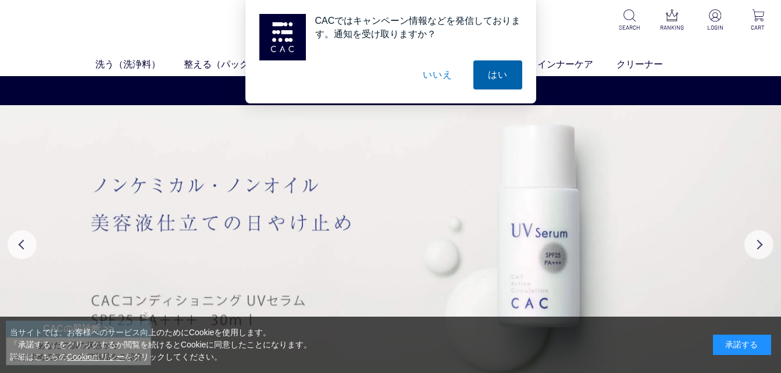
click at [488, 75] on button "はい" at bounding box center [497, 74] width 49 height 29
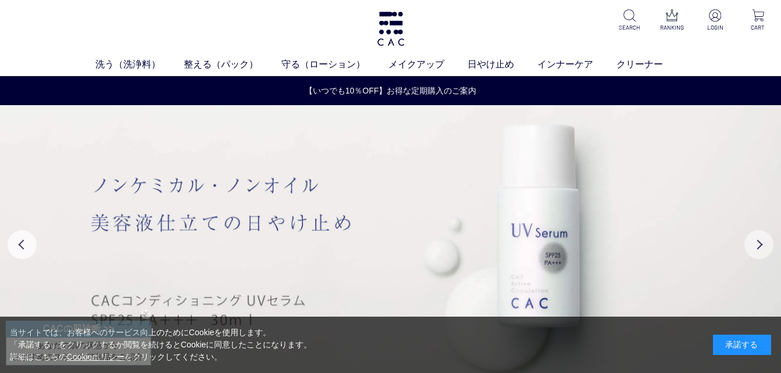
click at [759, 240] on button "Next" at bounding box center [758, 244] width 29 height 29
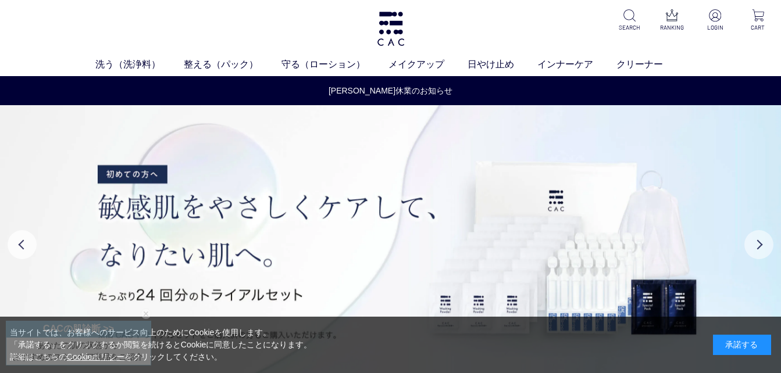
click at [762, 242] on button "Next" at bounding box center [758, 244] width 29 height 29
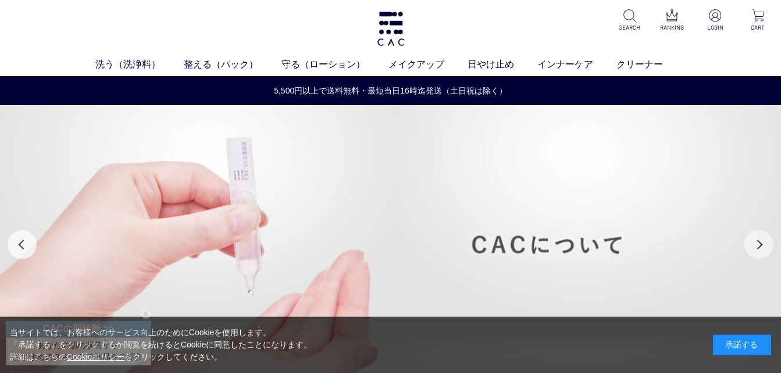
click at [762, 242] on button "Next" at bounding box center [758, 244] width 29 height 29
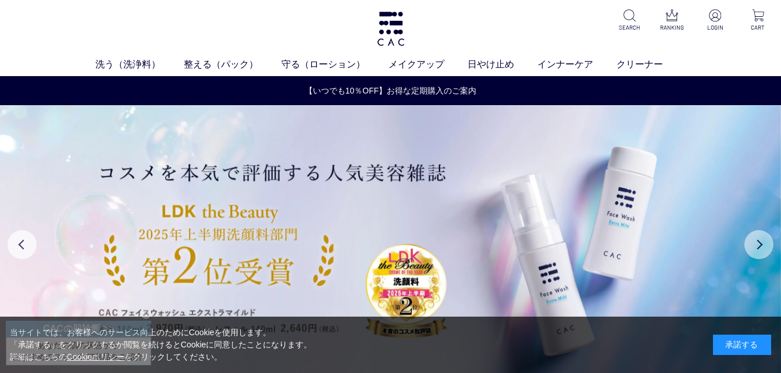
click at [762, 242] on button "Next" at bounding box center [758, 244] width 29 height 29
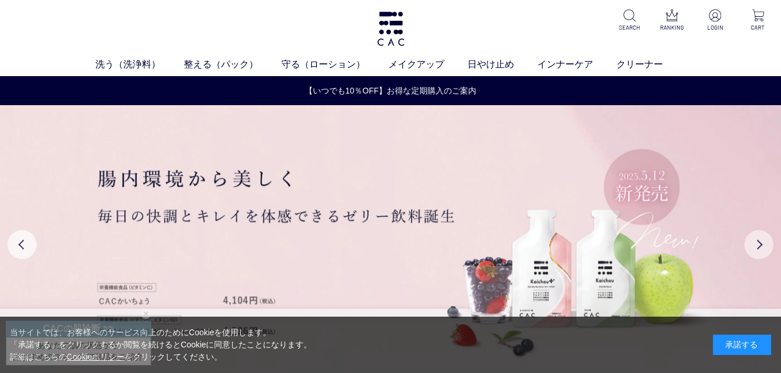
click at [762, 242] on button "Next" at bounding box center [758, 244] width 29 height 29
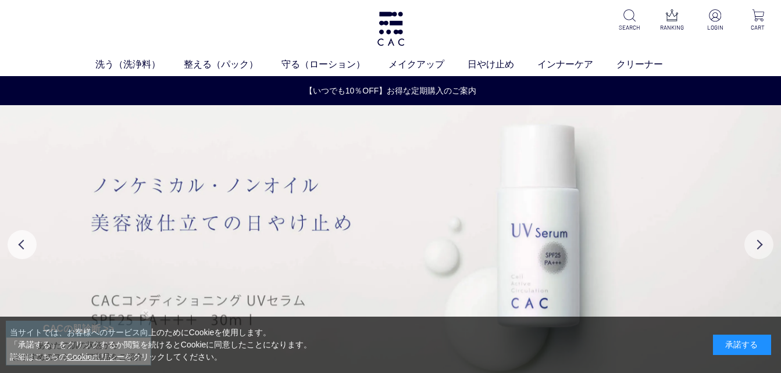
click at [762, 242] on button "Next" at bounding box center [758, 244] width 29 height 29
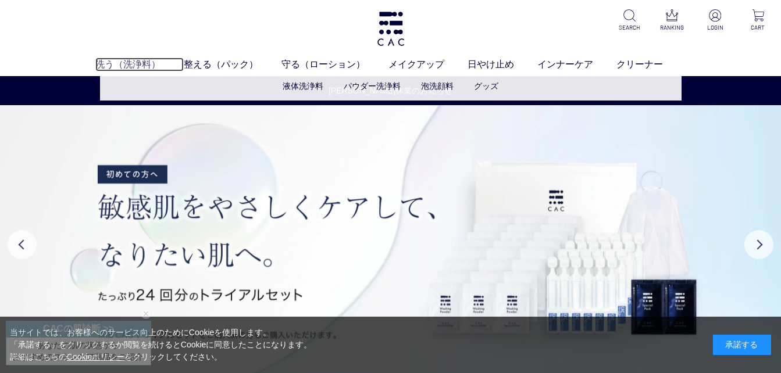
click at [112, 63] on link "洗う（洗浄料）" at bounding box center [139, 65] width 88 height 14
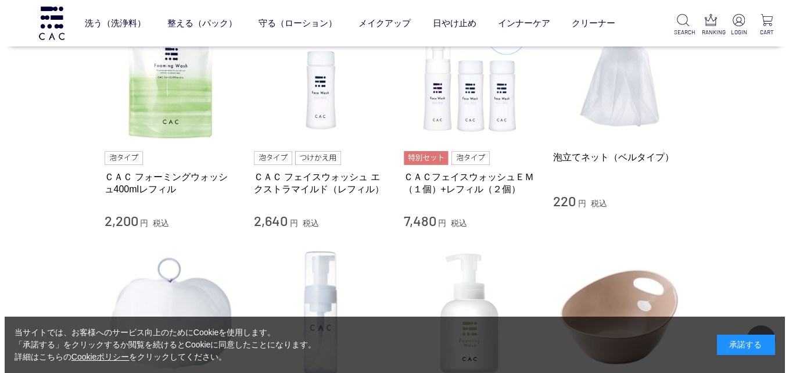
scroll to position [756, 0]
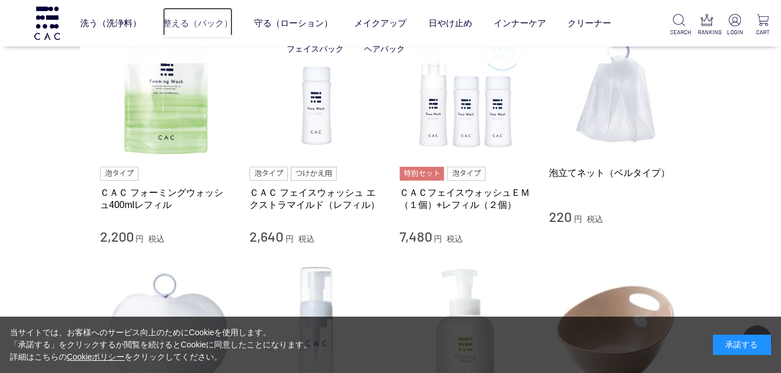
click at [207, 19] on link "整える（パック）" at bounding box center [198, 23] width 70 height 31
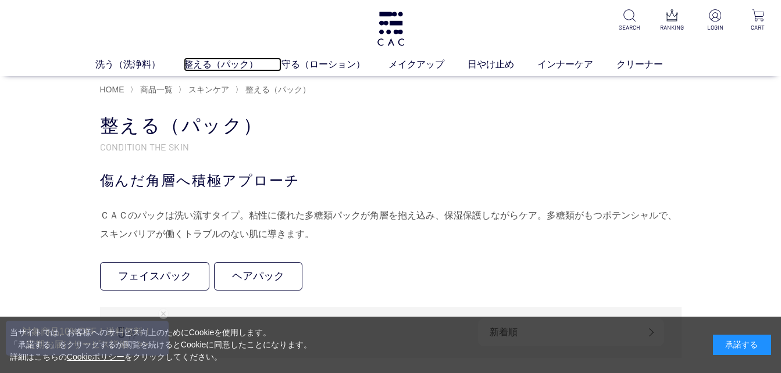
click at [203, 58] on link "整える（パック）" at bounding box center [233, 65] width 98 height 14
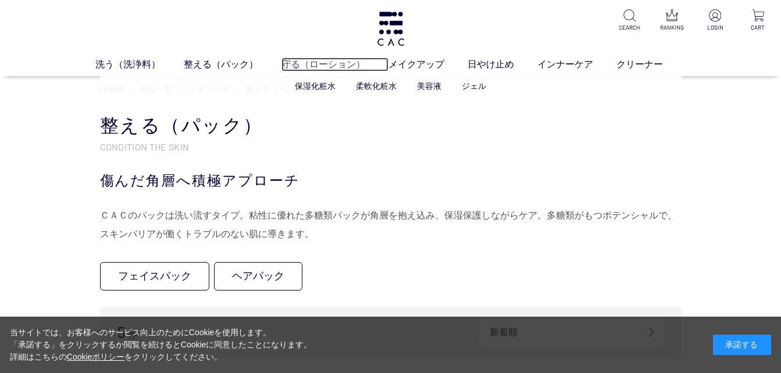
click at [320, 62] on link "守る（ローション）" at bounding box center [334, 65] width 107 height 14
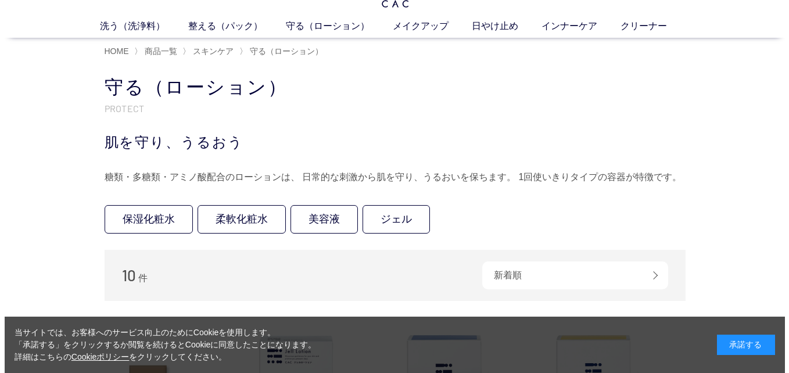
scroll to position [58, 0]
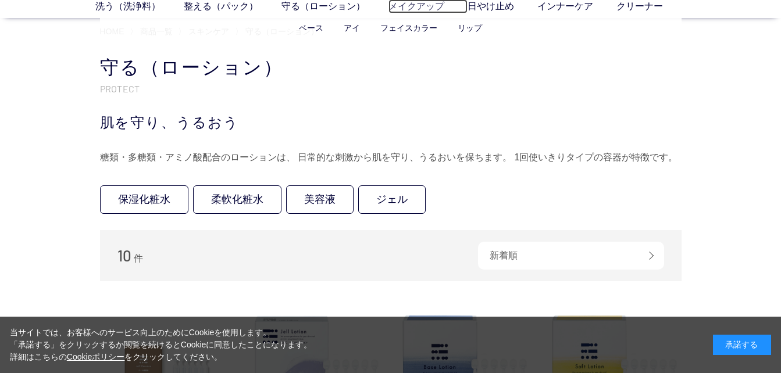
click at [412, 8] on link "メイクアップ" at bounding box center [427, 6] width 79 height 14
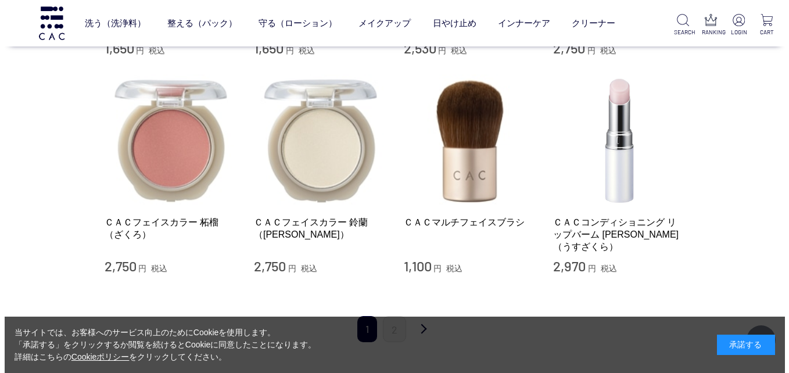
scroll to position [1104, 0]
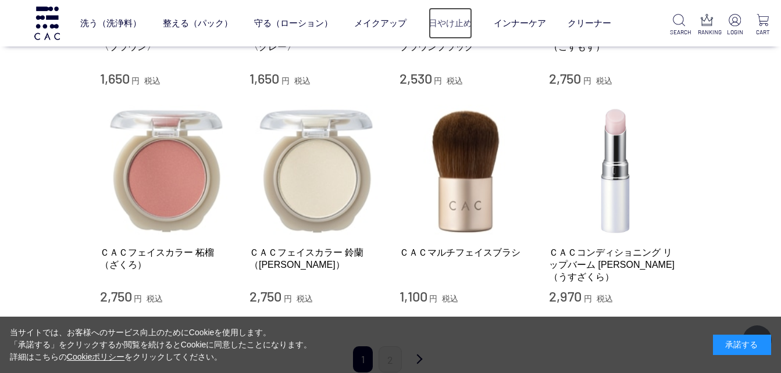
click at [454, 23] on link "日やけ止め" at bounding box center [450, 23] width 44 height 31
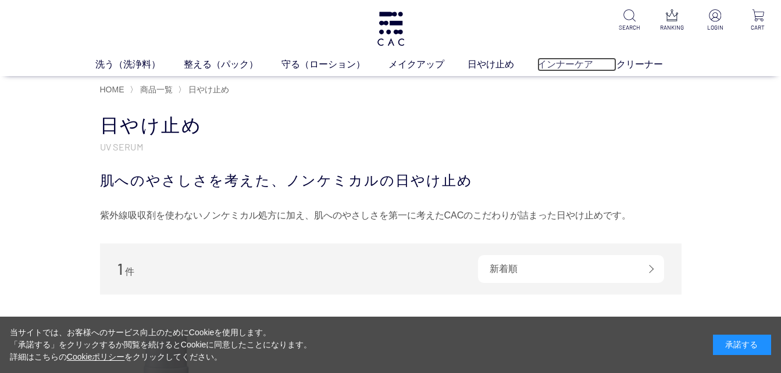
click at [552, 61] on link "インナーケア" at bounding box center [576, 65] width 79 height 14
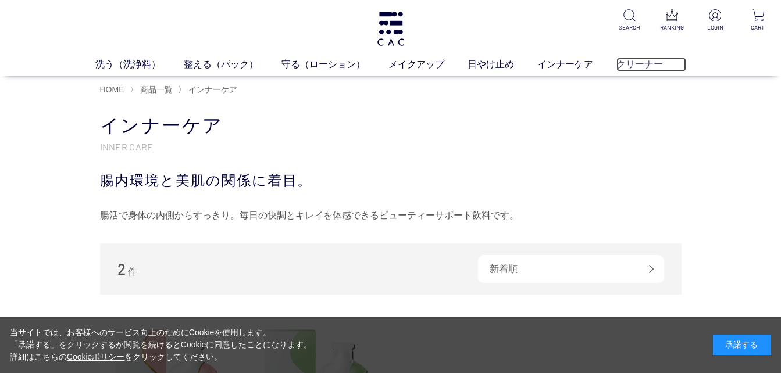
click at [628, 60] on link "クリーナー" at bounding box center [651, 65] width 70 height 14
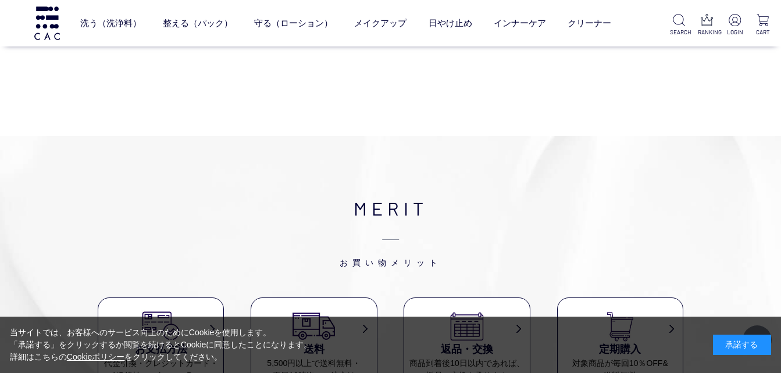
scroll to position [323, 0]
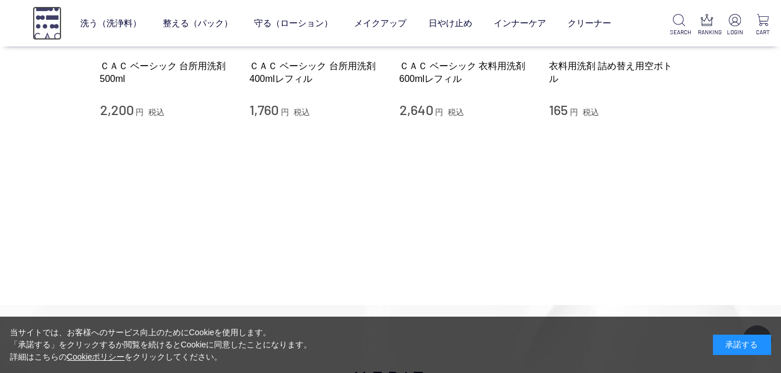
click at [44, 7] on img at bounding box center [47, 22] width 29 height 33
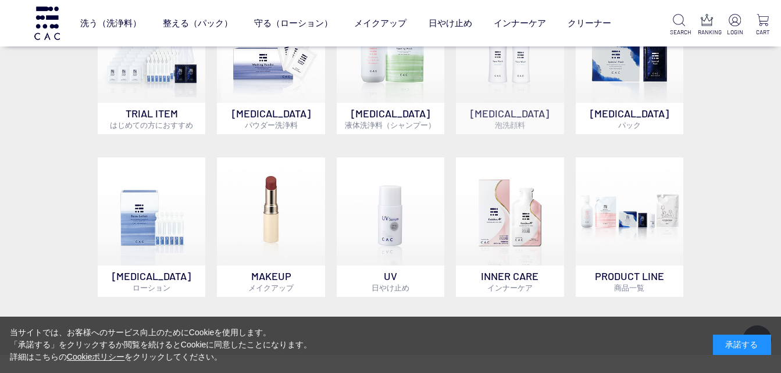
scroll to position [523, 0]
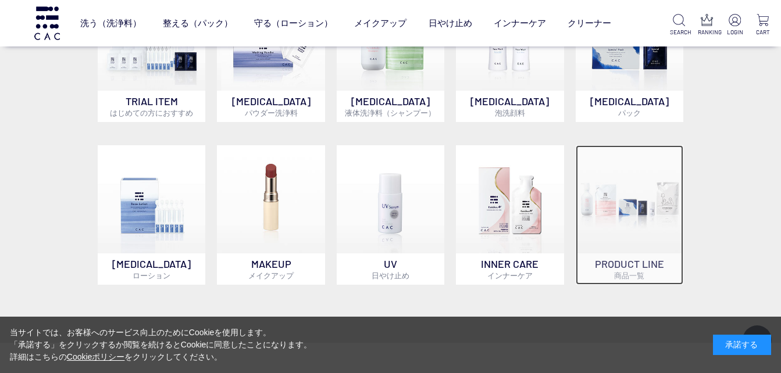
click at [616, 269] on p "PRODUCT LINE 商品一覧" at bounding box center [629, 268] width 108 height 31
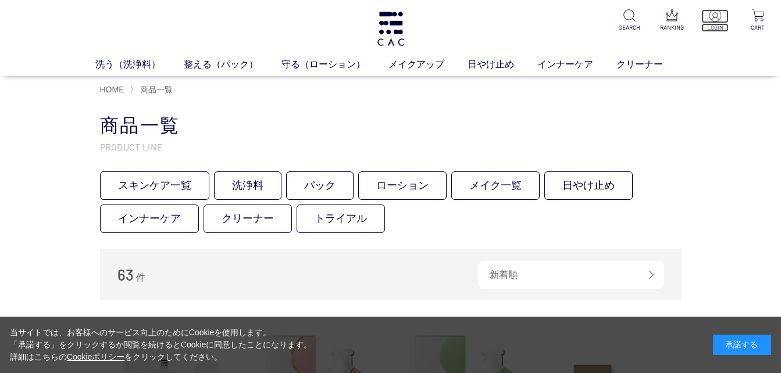
click at [714, 25] on p "LOGIN" at bounding box center [714, 27] width 27 height 9
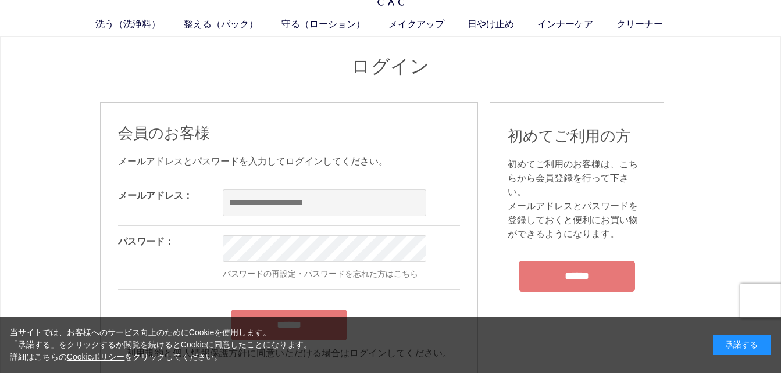
scroll to position [58, 0]
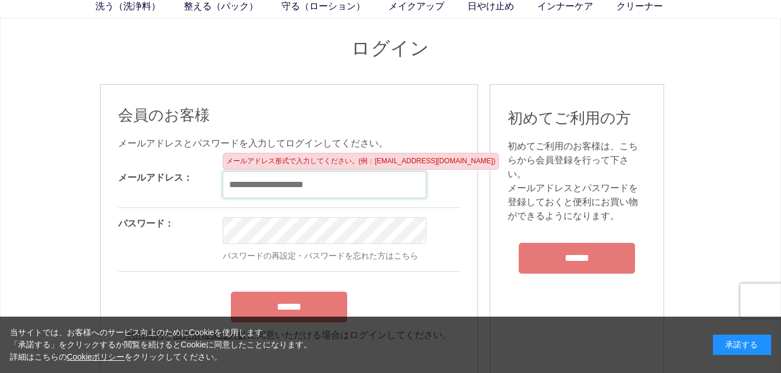
click at [242, 184] on input "email" at bounding box center [324, 184] width 203 height 27
type input "**********"
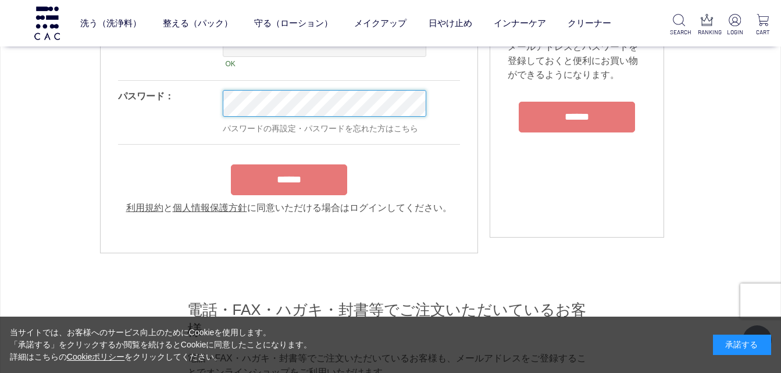
scroll to position [174, 0]
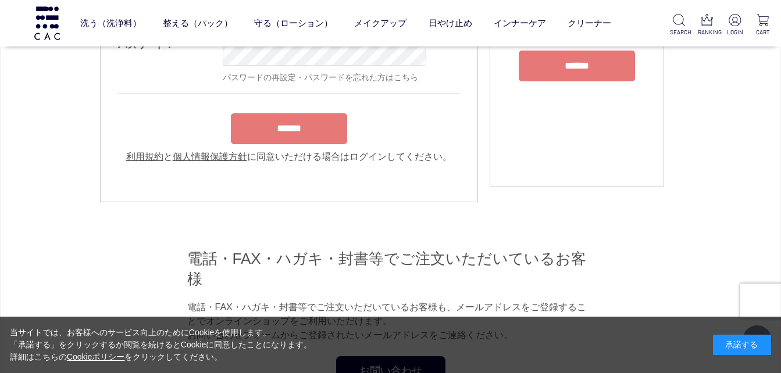
click at [294, 130] on div "******" at bounding box center [289, 126] width 342 height 37
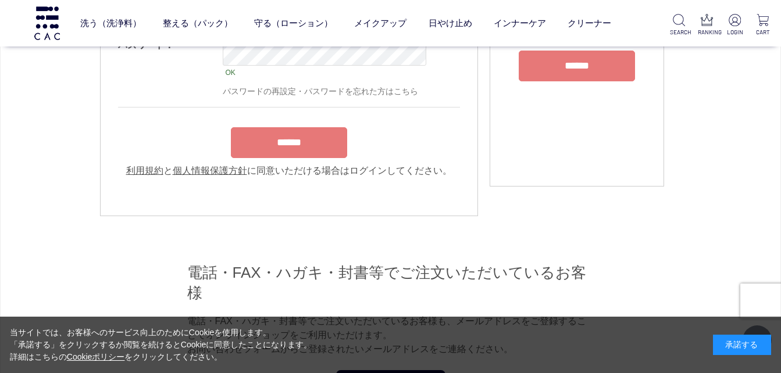
click at [298, 146] on input "******" at bounding box center [289, 142] width 116 height 31
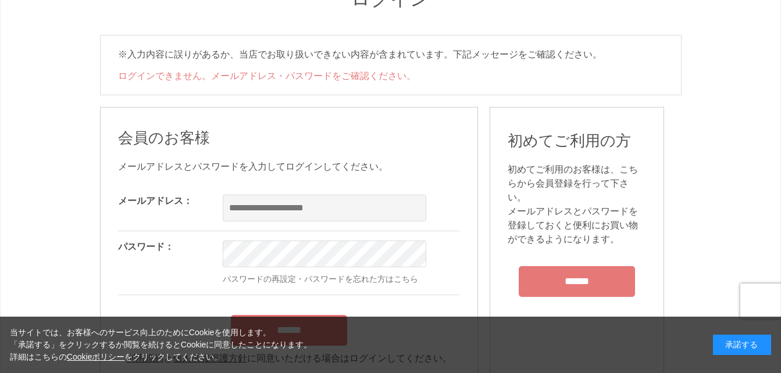
scroll to position [116, 0]
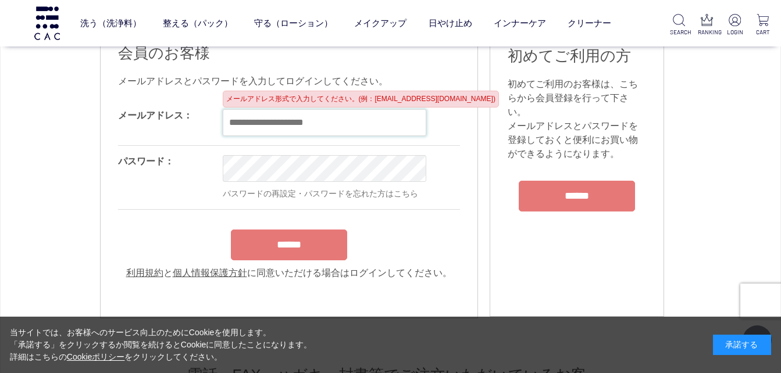
click at [281, 124] on input "email" at bounding box center [324, 122] width 203 height 27
type input "**********"
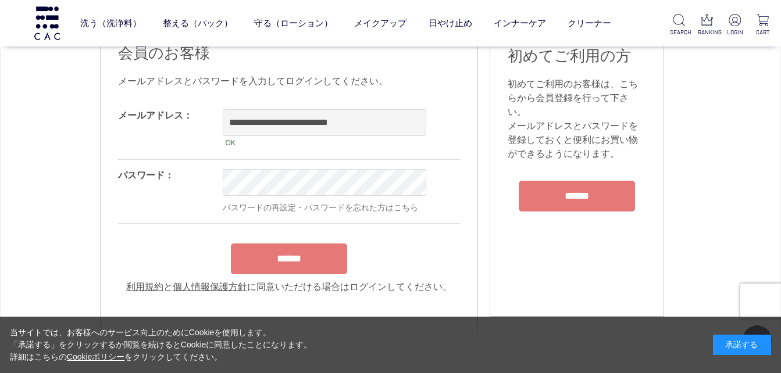
click at [271, 263] on div "******" at bounding box center [289, 256] width 342 height 37
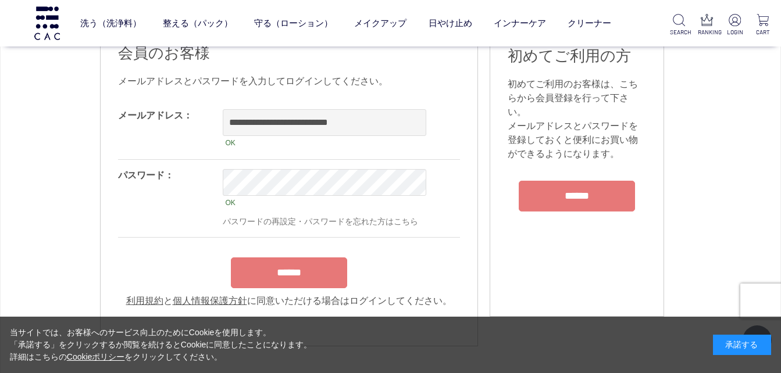
scroll to position [174, 0]
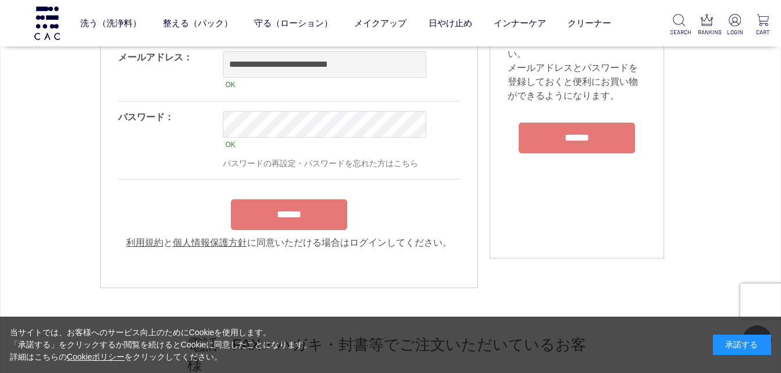
click at [287, 220] on input "******" at bounding box center [289, 214] width 116 height 31
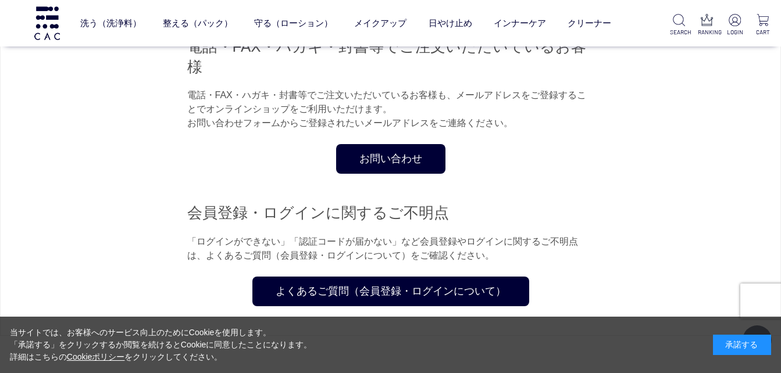
scroll to position [465, 0]
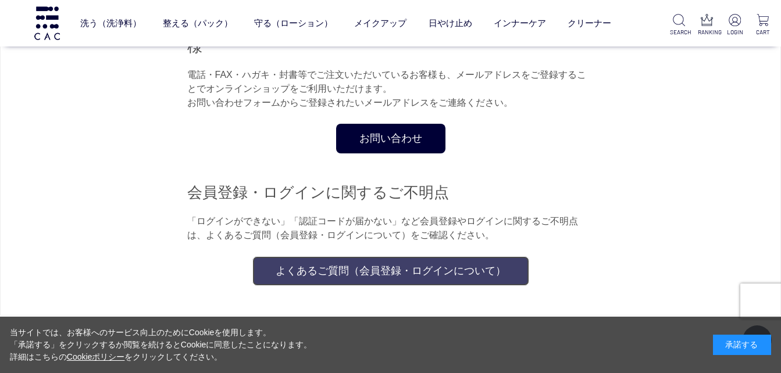
click at [323, 256] on link "よくあるご質問（会員登録・ログインについて）" at bounding box center [390, 271] width 277 height 30
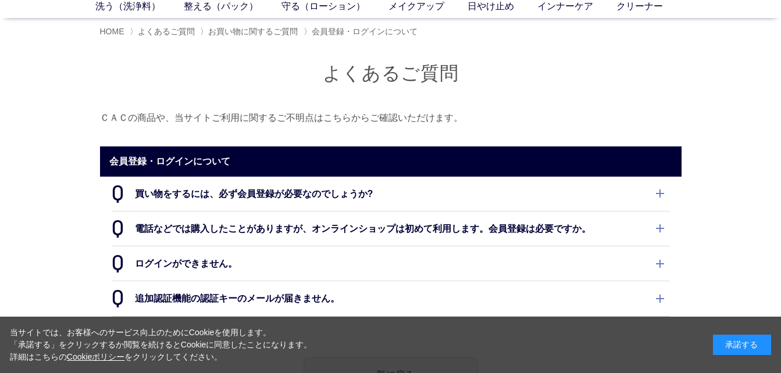
scroll to position [116, 0]
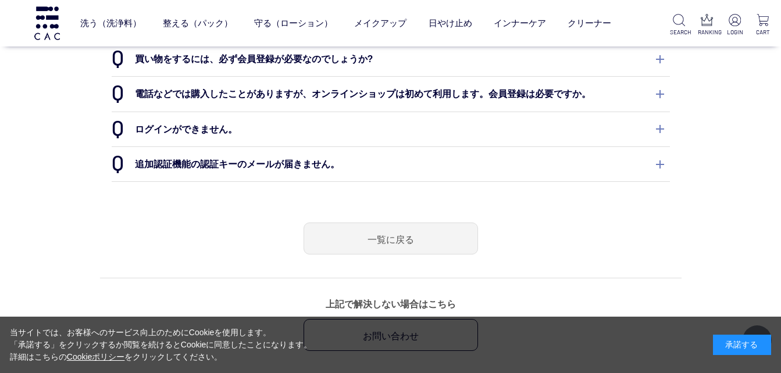
click at [659, 126] on dt "ログインができません。" at bounding box center [391, 129] width 558 height 34
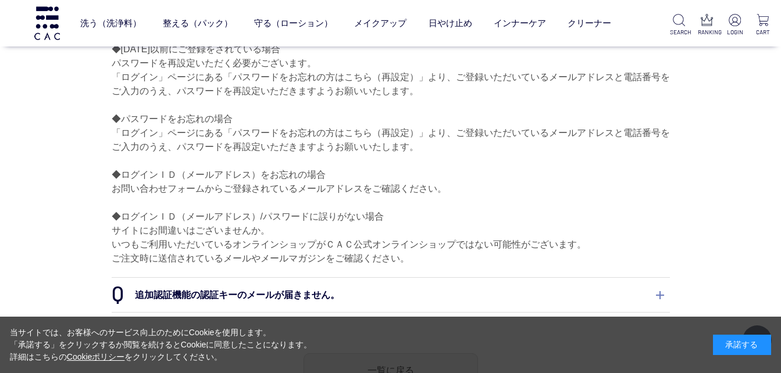
scroll to position [174, 0]
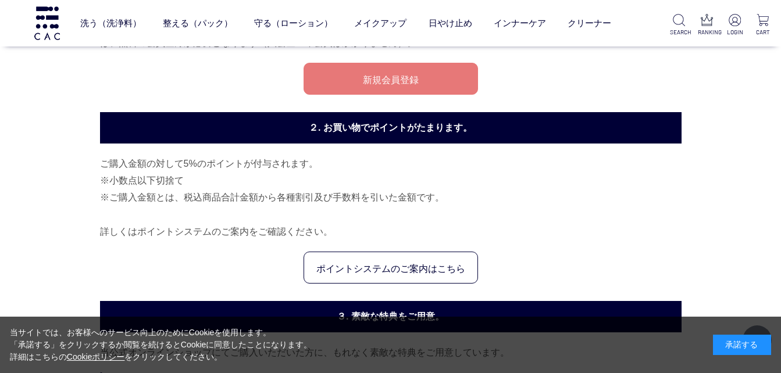
scroll to position [233, 0]
